Goal: Navigation & Orientation: Find specific page/section

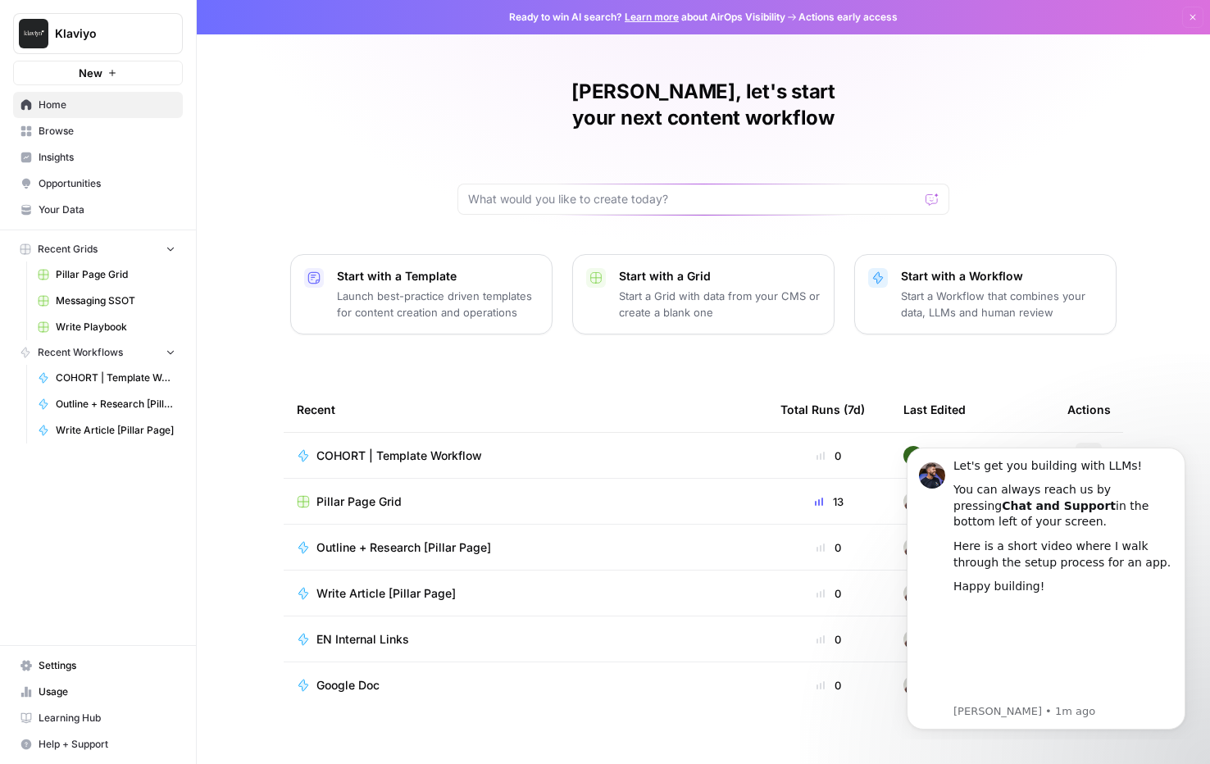
click at [48, 717] on span "Learning Hub" at bounding box center [107, 717] width 137 height 15
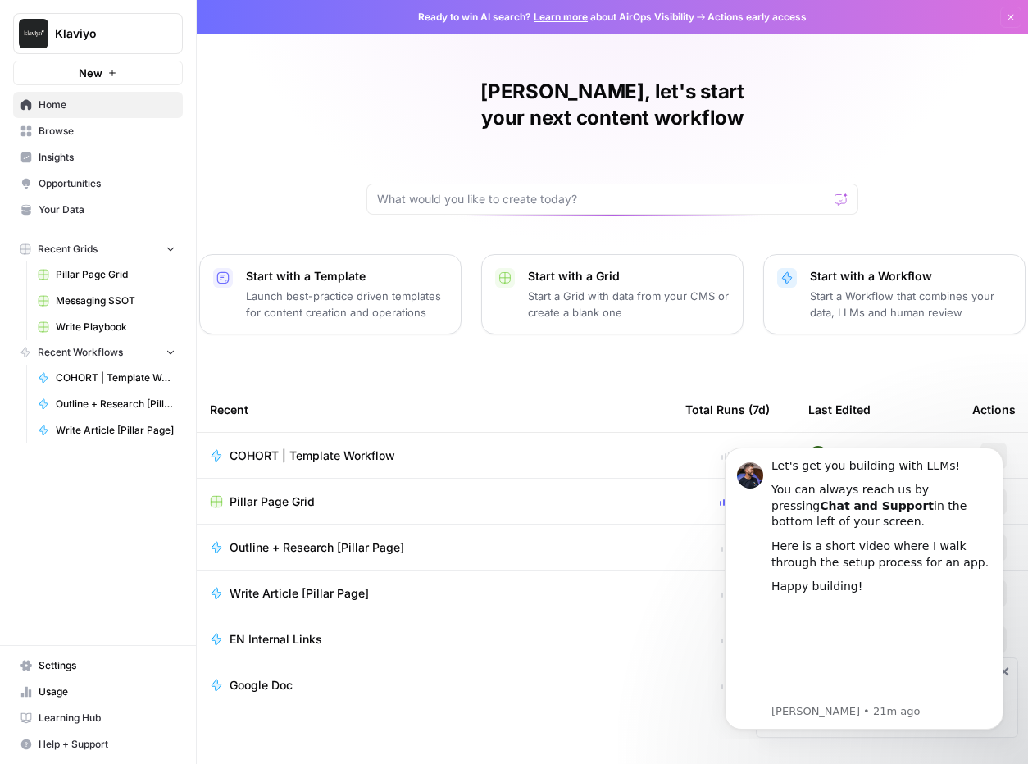
click at [73, 719] on span "Learning Hub" at bounding box center [107, 717] width 137 height 15
click at [89, 273] on span "Pillar Page Grid" at bounding box center [116, 274] width 120 height 15
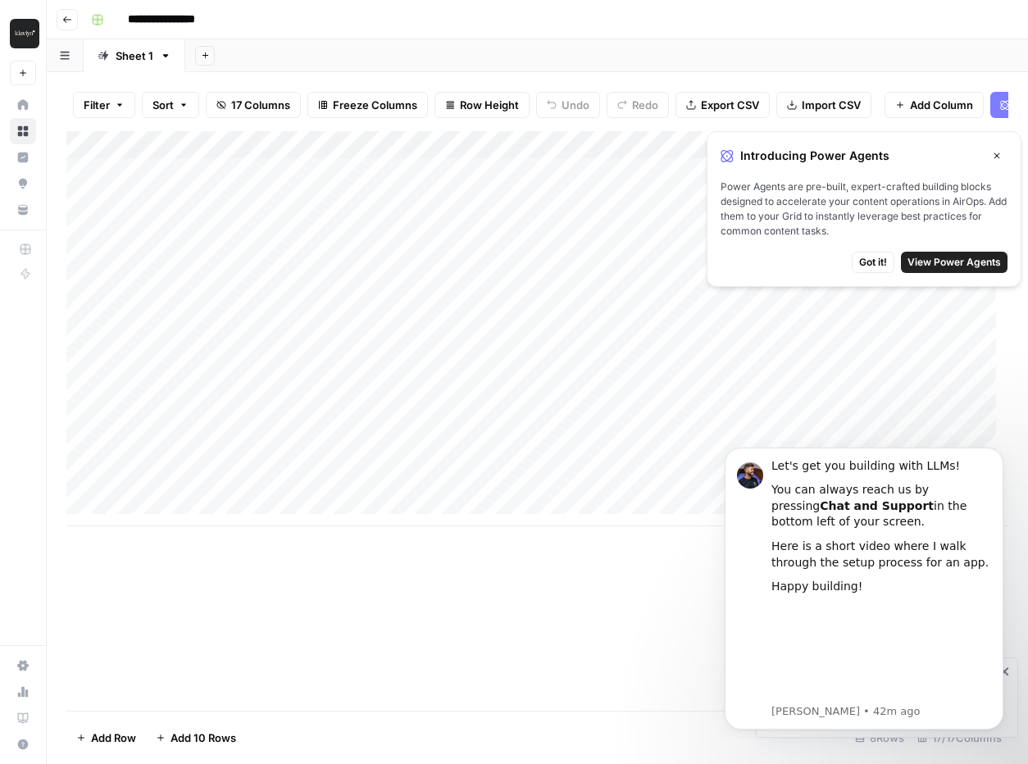
click at [997, 152] on icon "button" at bounding box center [997, 156] width 10 height 10
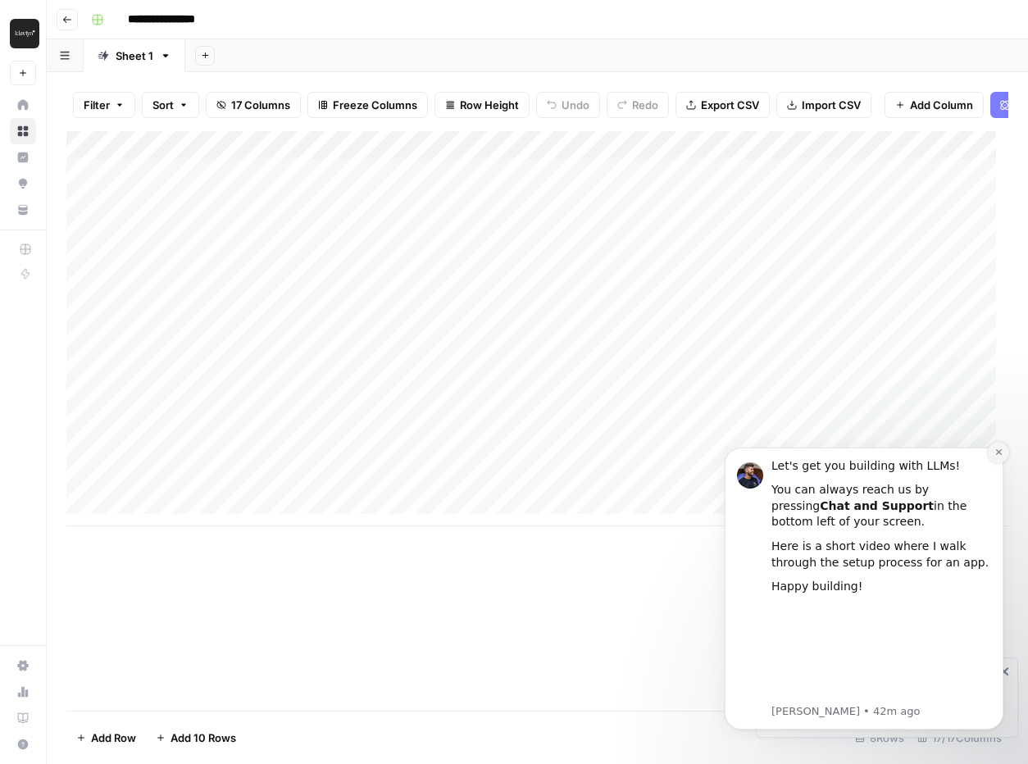
click at [997, 451] on icon "Dismiss notification" at bounding box center [998, 452] width 6 height 6
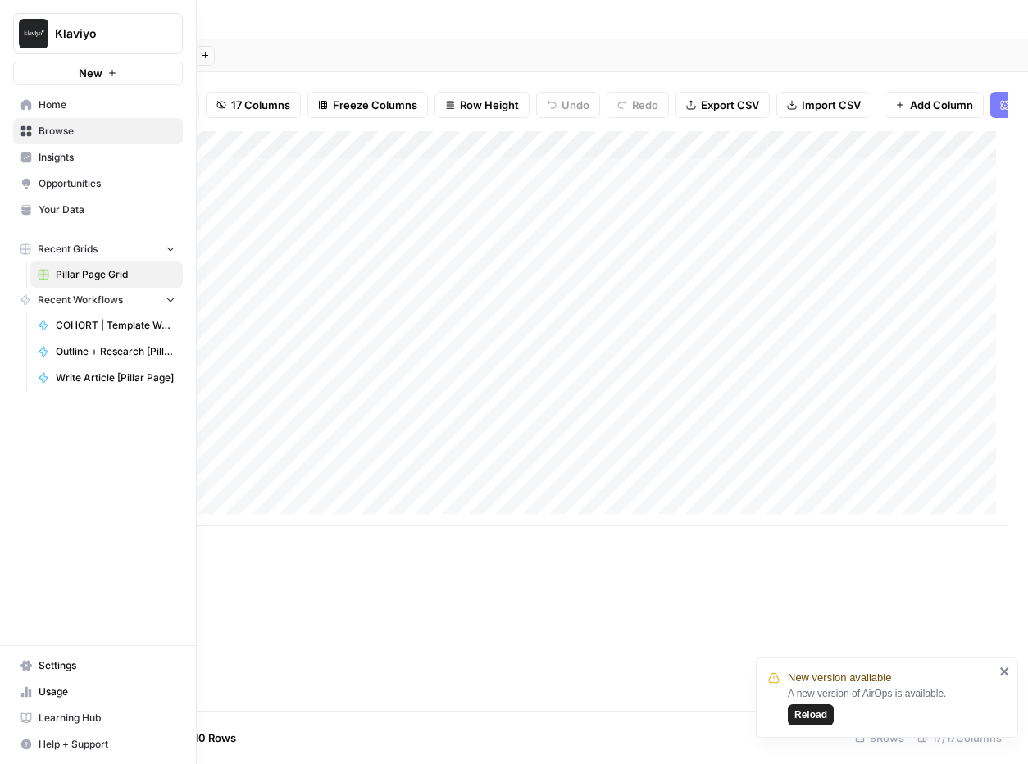
click at [48, 126] on span "Browse" at bounding box center [107, 131] width 137 height 15
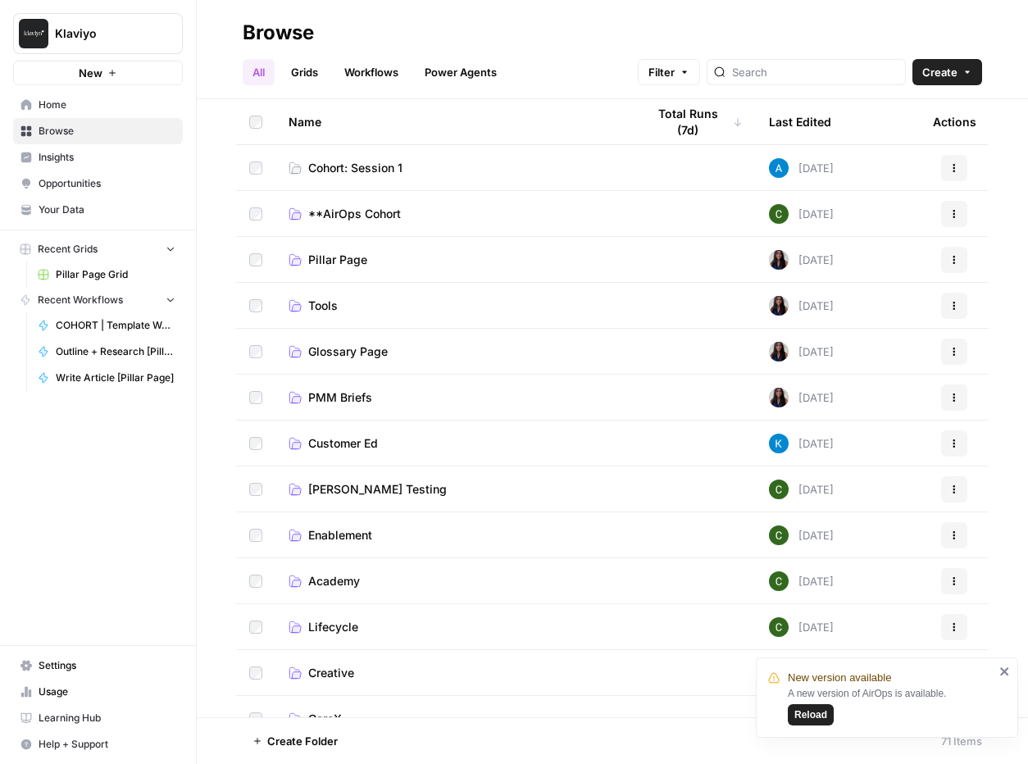
click at [315, 70] on link "Grids" at bounding box center [304, 72] width 47 height 26
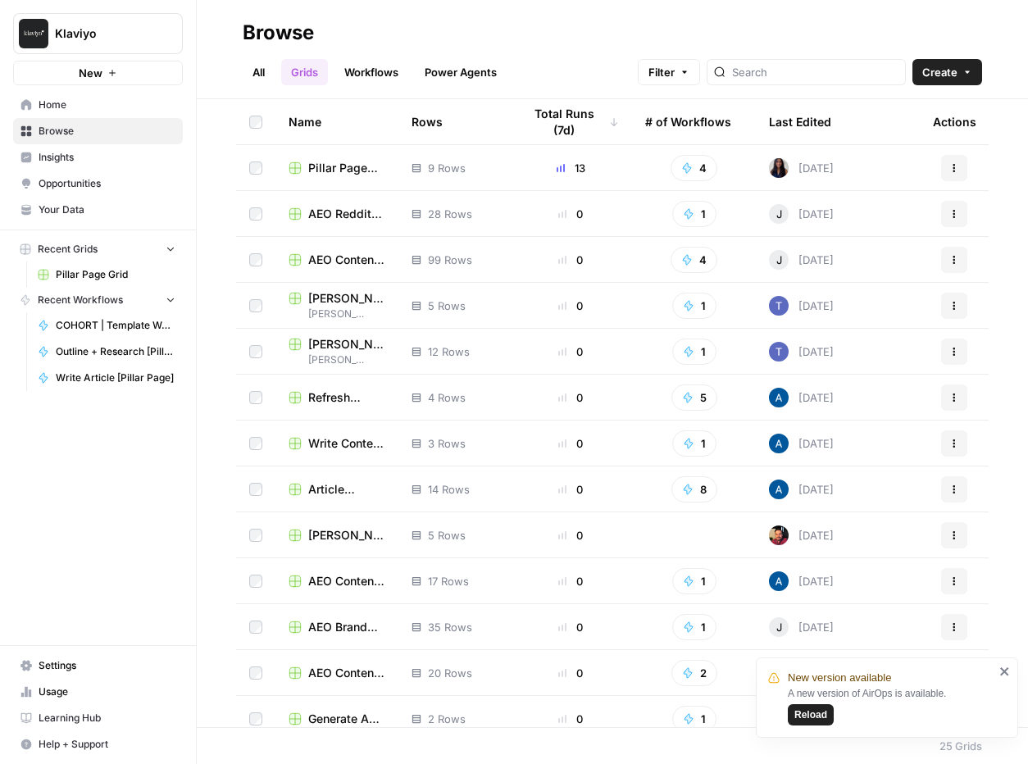
click at [328, 169] on span "Pillar Page Grid" at bounding box center [346, 168] width 77 height 16
